Goal: Task Accomplishment & Management: Manage account settings

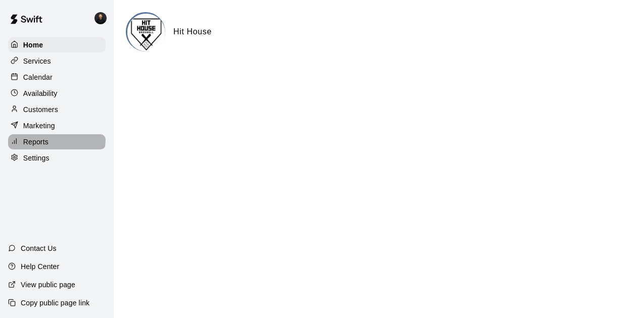
click at [47, 147] on p "Reports" at bounding box center [35, 142] width 25 height 10
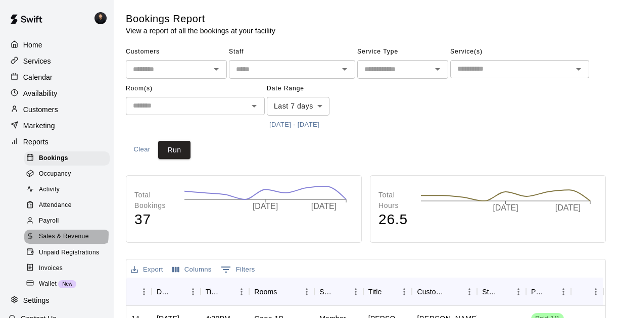
click at [62, 242] on span "Sales & Revenue" at bounding box center [64, 237] width 50 height 10
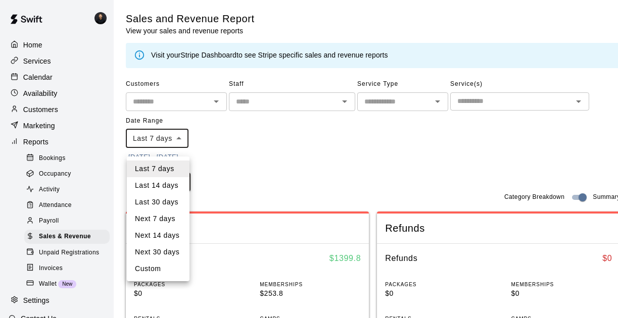
click at [172, 204] on li "Last 30 days" at bounding box center [158, 202] width 63 height 17
type input "*****"
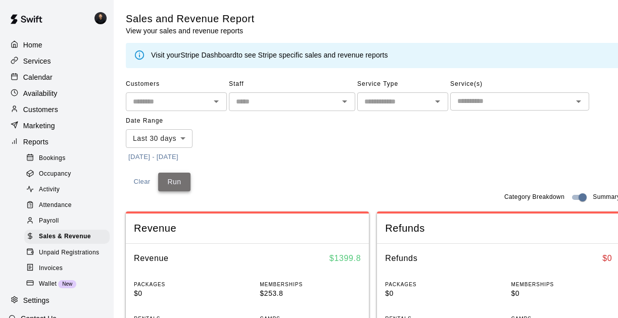
click at [165, 192] on button "Run" at bounding box center [174, 182] width 32 height 19
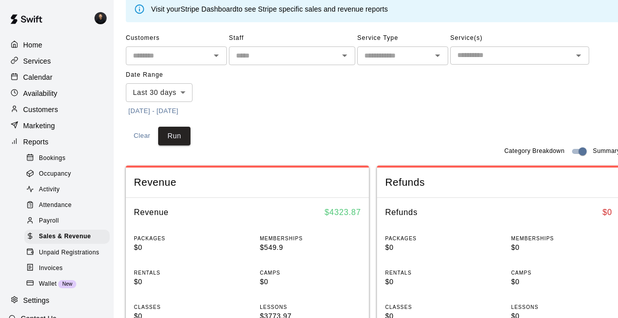
scroll to position [47, 0]
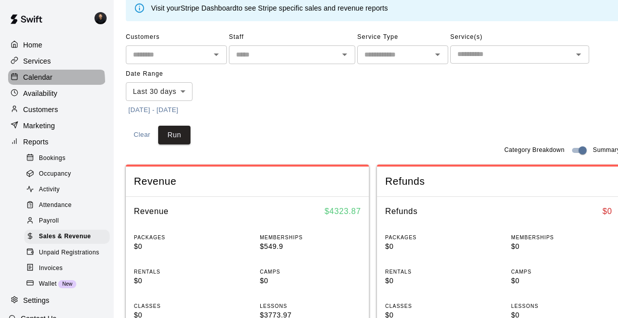
click at [41, 82] on p "Calendar" at bounding box center [37, 77] width 29 height 10
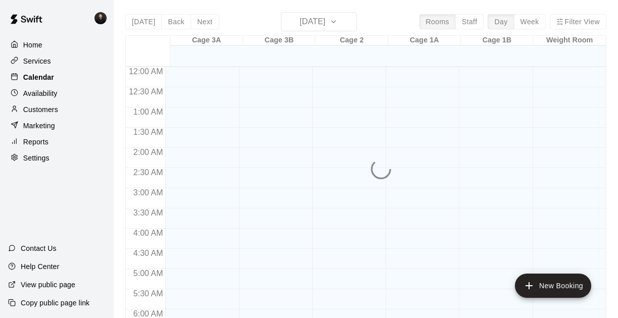
scroll to position [675, 0]
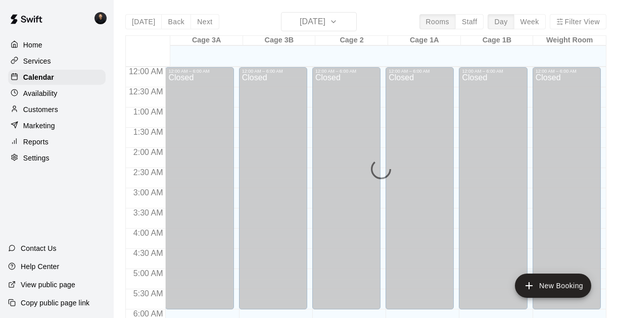
scroll to position [676, 0]
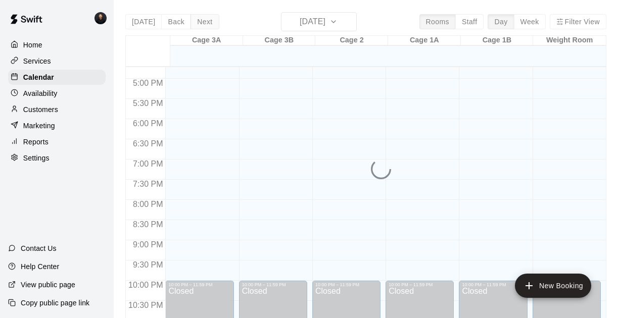
click at [207, 22] on button "Next" at bounding box center [205, 21] width 28 height 15
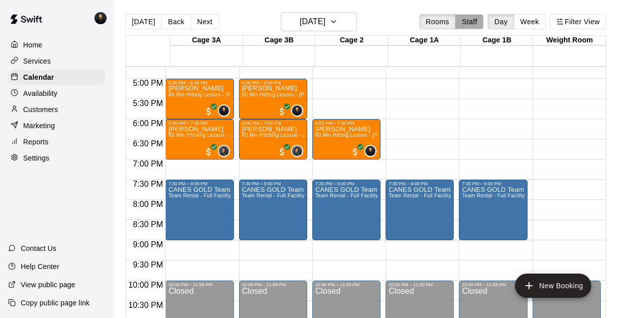
click at [459, 25] on button "Staff" at bounding box center [469, 21] width 29 height 15
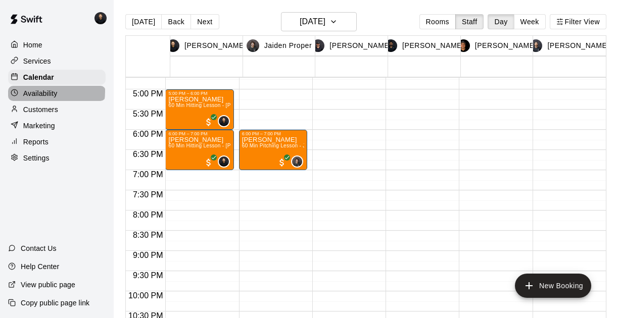
click at [44, 98] on p "Availability" at bounding box center [40, 93] width 34 height 10
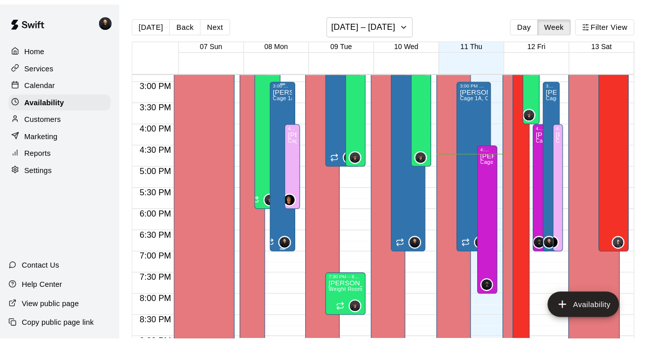
scroll to position [601, 0]
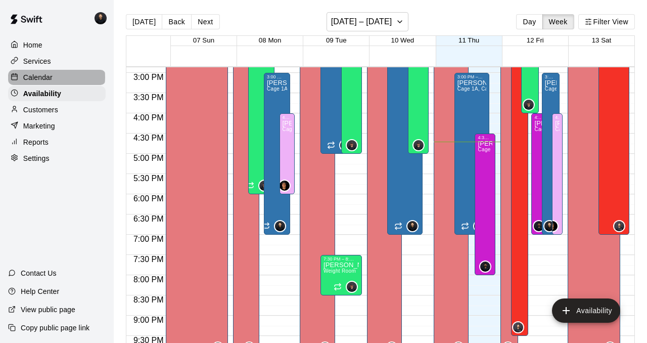
click at [51, 82] on p "Calendar" at bounding box center [37, 77] width 29 height 10
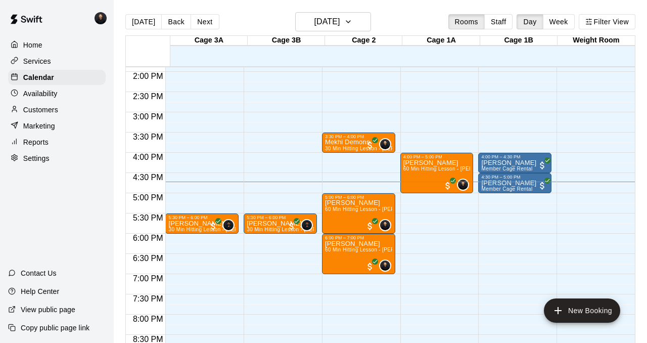
scroll to position [559, 0]
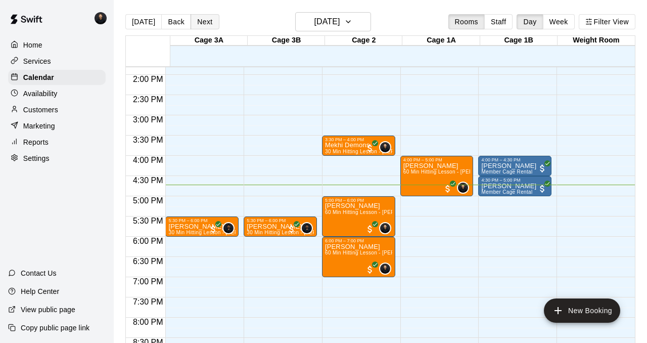
click at [213, 29] on button "Next" at bounding box center [205, 21] width 28 height 15
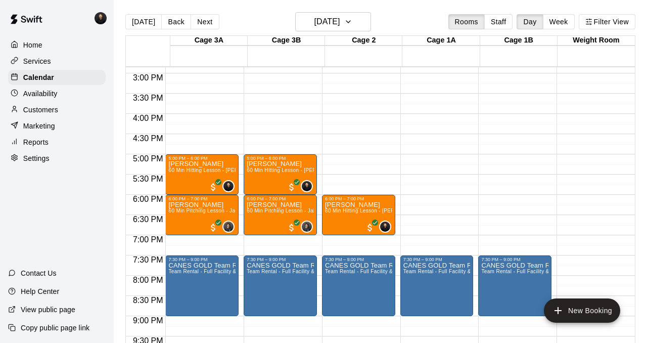
scroll to position [603, 0]
